Goal: Task Accomplishment & Management: Use online tool/utility

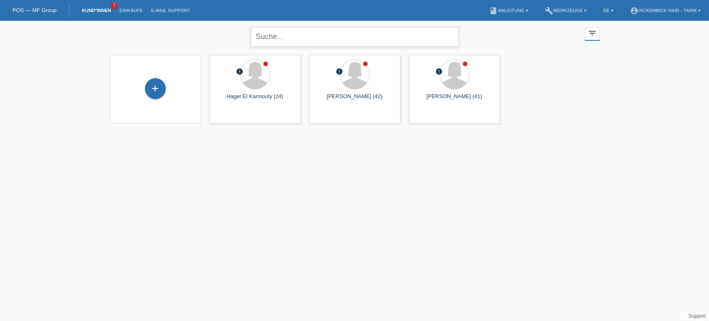
drag, startPoint x: 0, startPoint y: 0, endPoint x: 311, endPoint y: 42, distance: 313.7
click at [311, 42] on input "text" at bounding box center [355, 37] width 208 height 20
type input "[PERSON_NAME]"
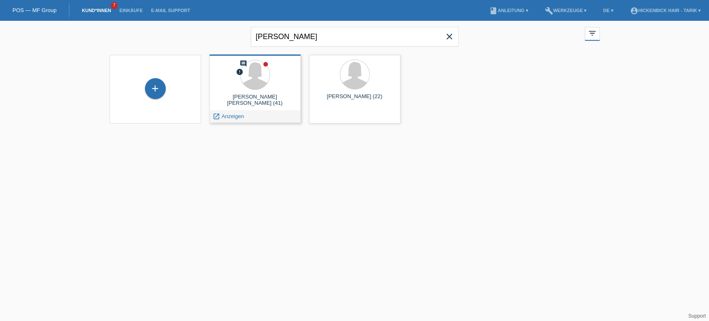
click at [278, 76] on div at bounding box center [255, 75] width 78 height 31
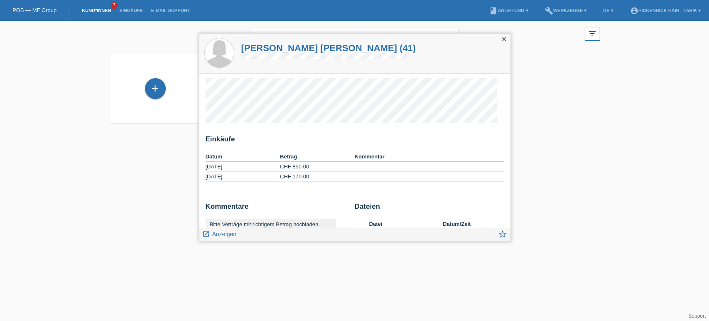
click at [275, 43] on h1 "Flavia Henrique Silva C. Stagliano (41)" at bounding box center [328, 48] width 175 height 10
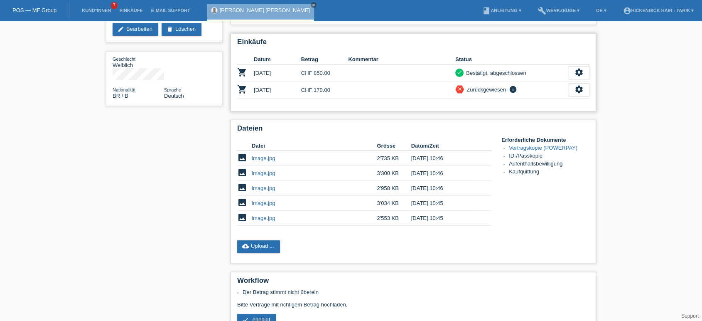
scroll to position [154, 0]
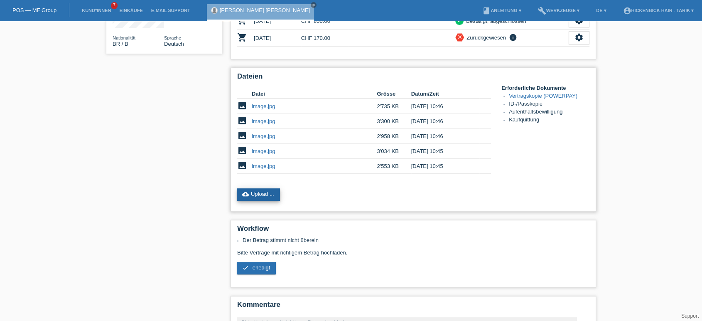
click at [249, 188] on link "cloud_upload Upload ..." at bounding box center [258, 194] width 43 height 12
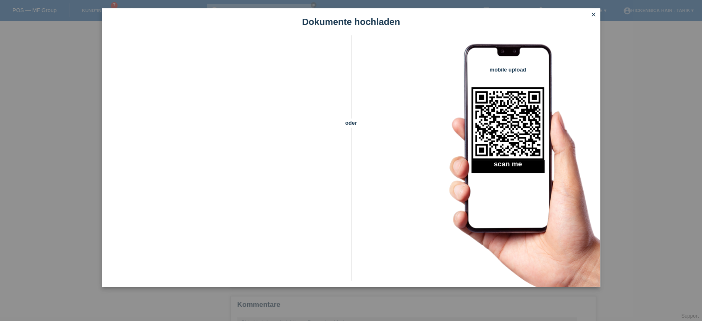
click at [595, 15] on icon "close" at bounding box center [593, 14] width 7 height 7
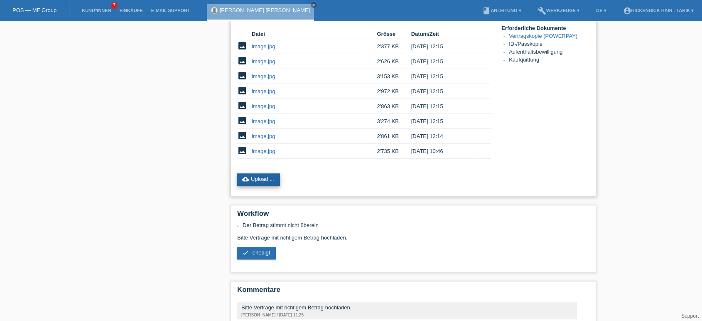
scroll to position [230, 0]
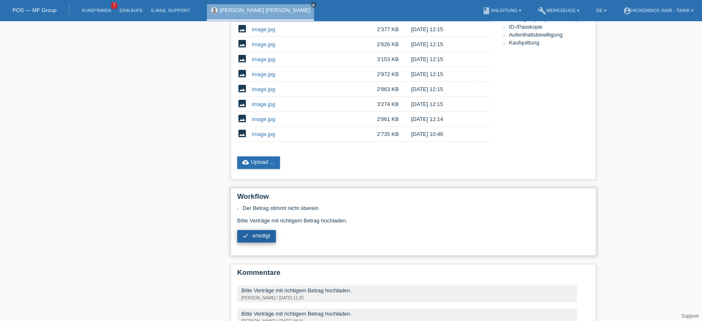
click at [252, 232] on span "erledigt" at bounding box center [261, 235] width 18 height 6
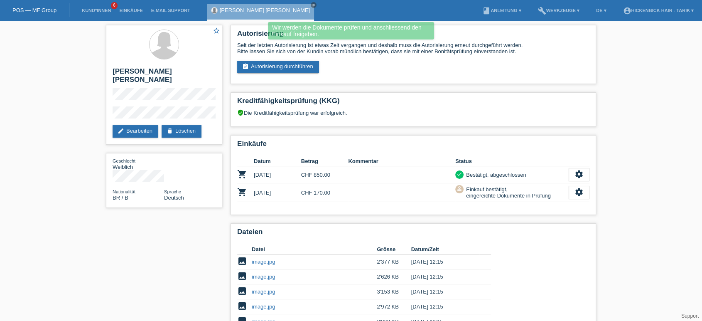
click at [39, 9] on link "POS — MF Group" at bounding box center [34, 10] width 44 height 6
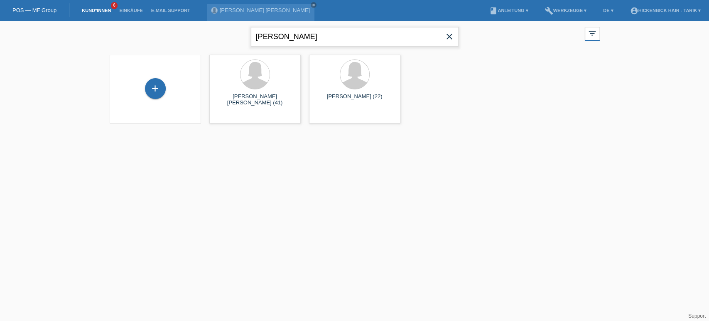
click at [281, 39] on input "henri" at bounding box center [355, 37] width 208 height 20
drag, startPoint x: 284, startPoint y: 39, endPoint x: 134, endPoint y: 27, distance: 150.7
click at [134, 27] on div "henri close filter_list view_module Alle Kund*innen anzeigen star Markierte Kun…" at bounding box center [354, 36] width 498 height 30
type input "berto"
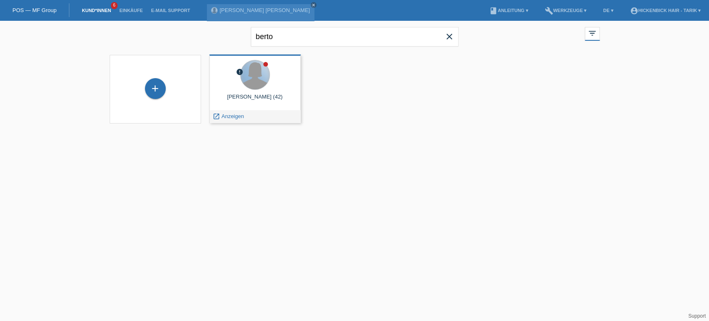
click at [252, 62] on div at bounding box center [254, 74] width 29 height 29
click at [273, 83] on div at bounding box center [255, 75] width 78 height 31
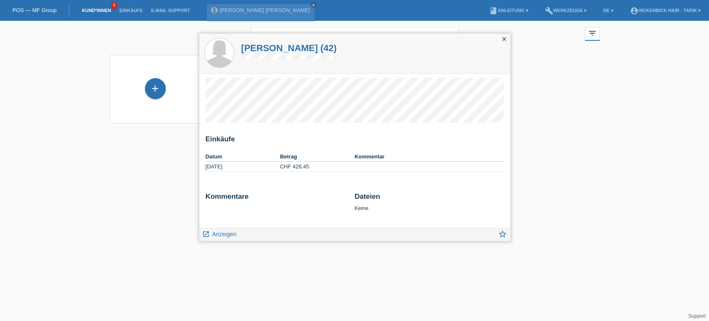
click at [262, 52] on h1 "Bertolino Melanie (42)" at bounding box center [288, 48] width 95 height 10
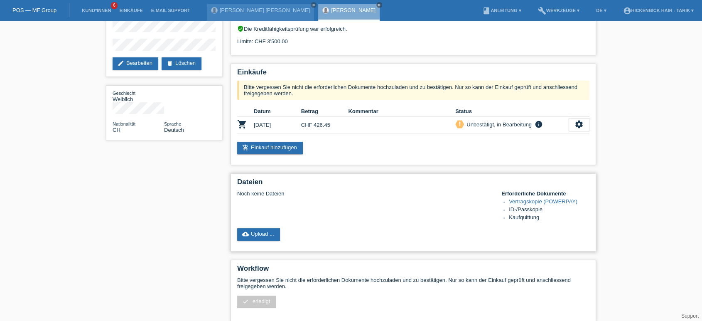
scroll to position [76, 0]
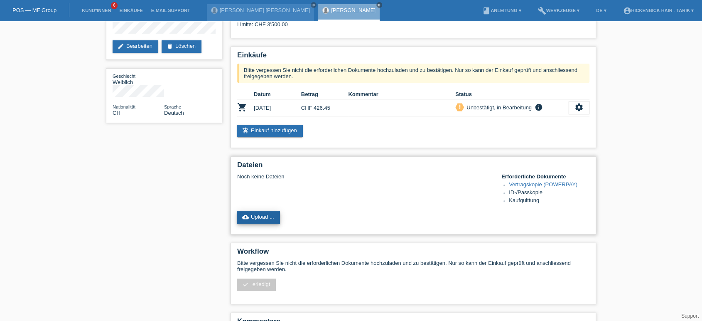
click at [272, 211] on link "cloud_upload Upload ..." at bounding box center [258, 217] width 43 height 12
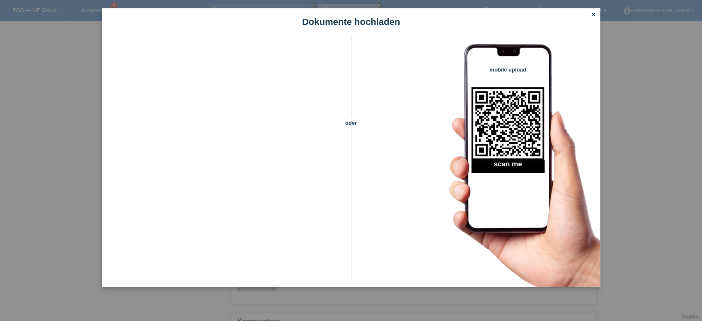
click at [591, 15] on icon "close" at bounding box center [593, 14] width 7 height 7
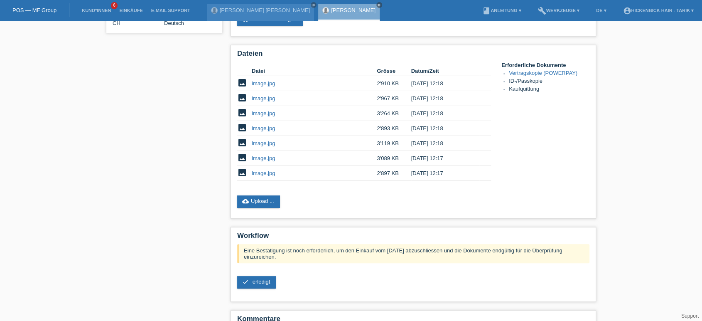
scroll to position [203, 0]
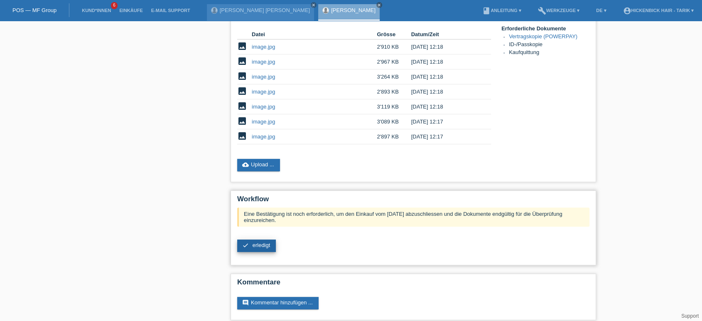
click at [261, 242] on span "erledigt" at bounding box center [261, 245] width 18 height 6
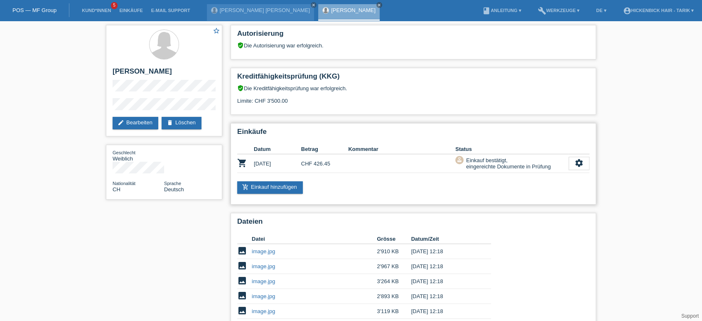
scroll to position [126, 0]
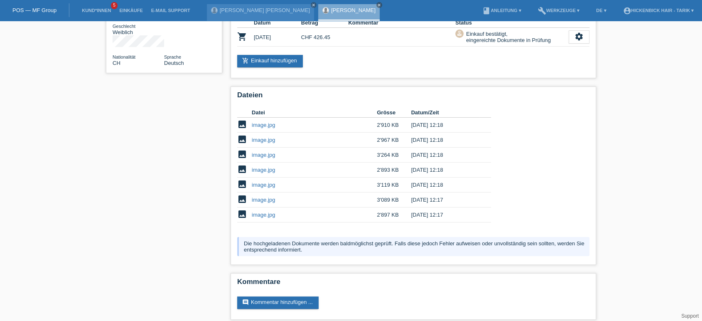
click at [37, 12] on link "POS — MF Group" at bounding box center [34, 10] width 44 height 6
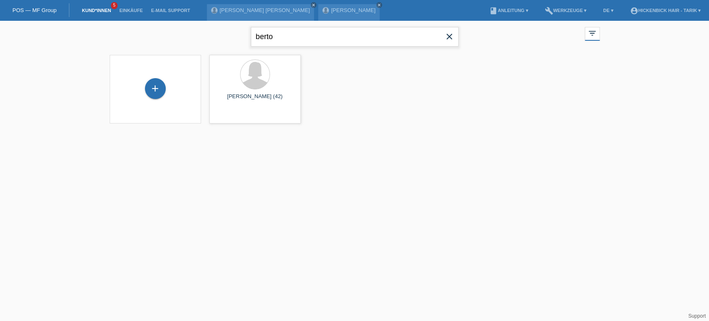
drag, startPoint x: 311, startPoint y: 34, endPoint x: 204, endPoint y: 19, distance: 107.7
click at [211, 21] on body "POS — MF Group Kund*innen 5 Einkäufe E-Mail Support [PERSON_NAME] [PERSON_NAME]…" at bounding box center [354, 77] width 709 height 113
type input "diggel"
click at [258, 71] on div at bounding box center [254, 74] width 29 height 29
click at [259, 76] on div at bounding box center [254, 74] width 29 height 29
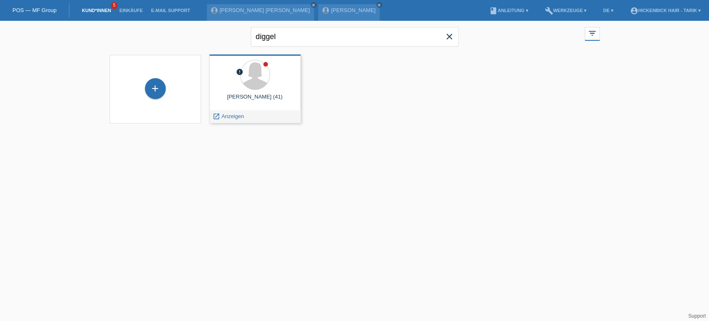
click at [255, 96] on div "Sharon Diggelmann (41)" at bounding box center [255, 99] width 78 height 13
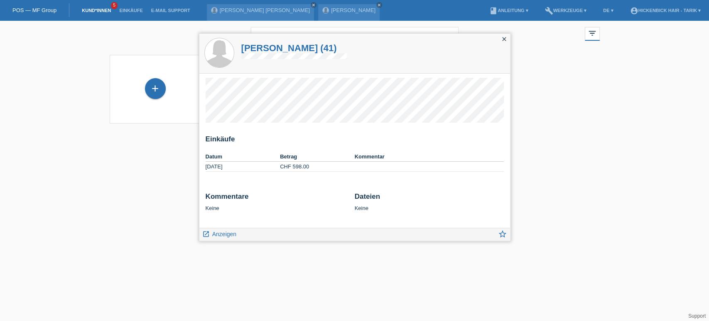
click at [263, 48] on h1 "Sharon Diggelmann (41)" at bounding box center [294, 48] width 106 height 10
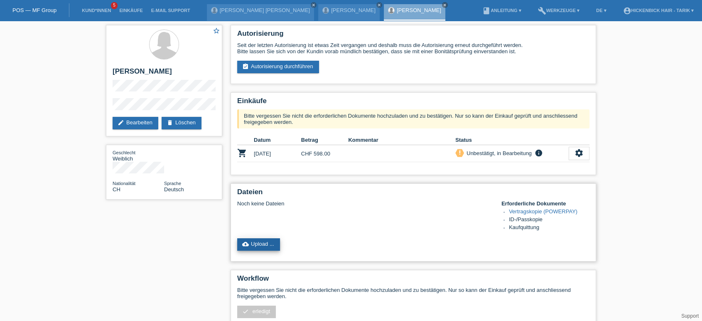
click at [253, 238] on link "cloud_upload Upload ..." at bounding box center [258, 244] width 43 height 12
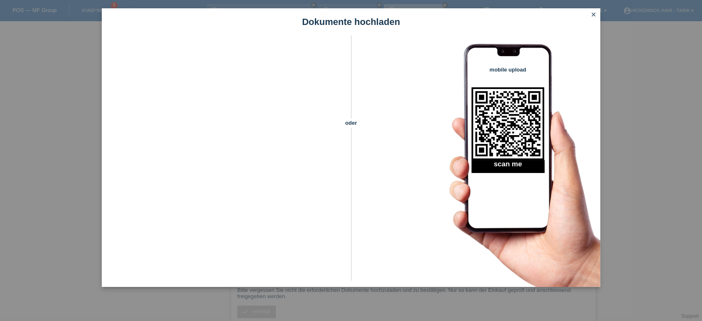
click at [592, 12] on icon "close" at bounding box center [593, 14] width 7 height 7
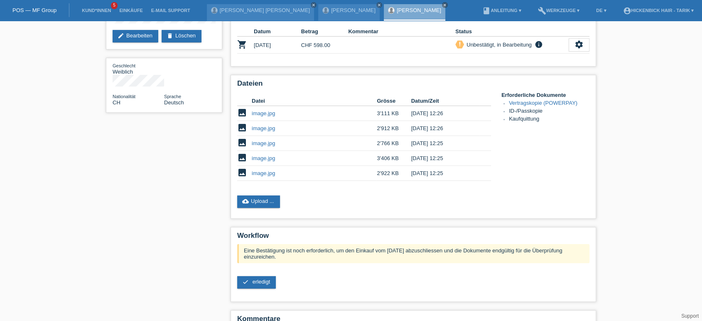
scroll to position [124, 0]
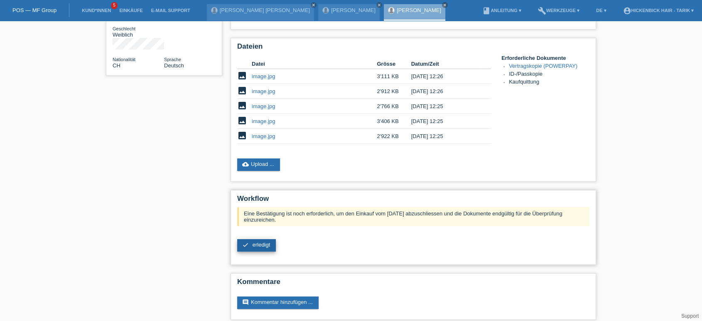
click at [257, 242] on link "check erledigt" at bounding box center [256, 245] width 39 height 12
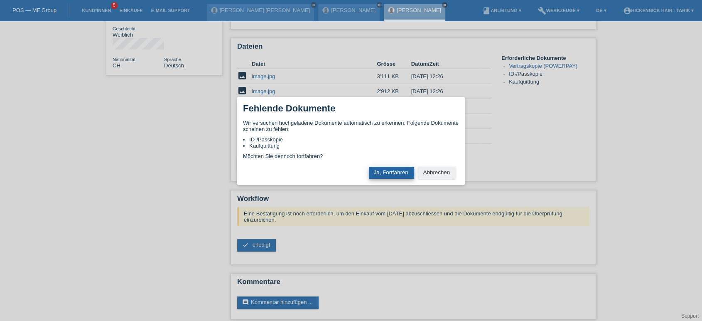
click at [384, 175] on button "Ja, Fortfahren" at bounding box center [391, 172] width 45 height 12
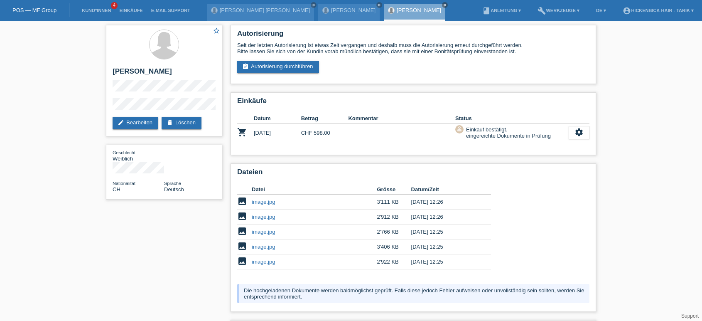
scroll to position [48, 0]
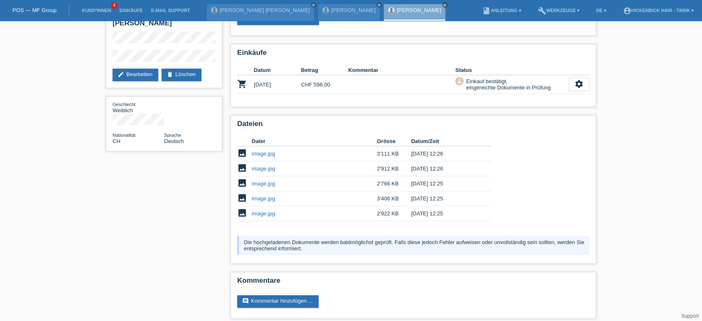
click at [98, 196] on div "star_border Sharon Diggelmann edit Bearbeiten delete Löschen Geschlecht Weiblic…" at bounding box center [351, 150] width 702 height 354
click at [87, 193] on div "star_border Sharon Diggelmann edit Bearbeiten delete Löschen Geschlecht Weiblic…" at bounding box center [351, 150] width 702 height 354
